Goal: Task Accomplishment & Management: Manage account settings

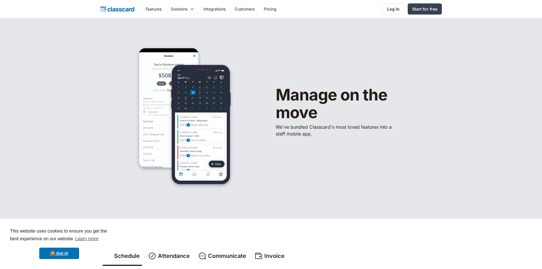
click at [393, 2] on div "Features Resources Blog The latest industry news, updates and info. Customer st…" at bounding box center [271, 9] width 542 height 18
click at [392, 7] on div "Log in" at bounding box center [393, 9] width 12 height 6
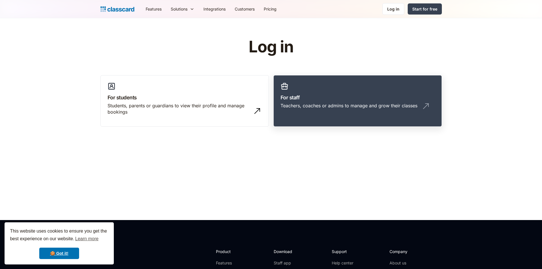
click at [290, 103] on div "Teachers, coaches or admins to manage and grow their classes" at bounding box center [348, 105] width 137 height 6
